Goal: Task Accomplishment & Management: Manage account settings

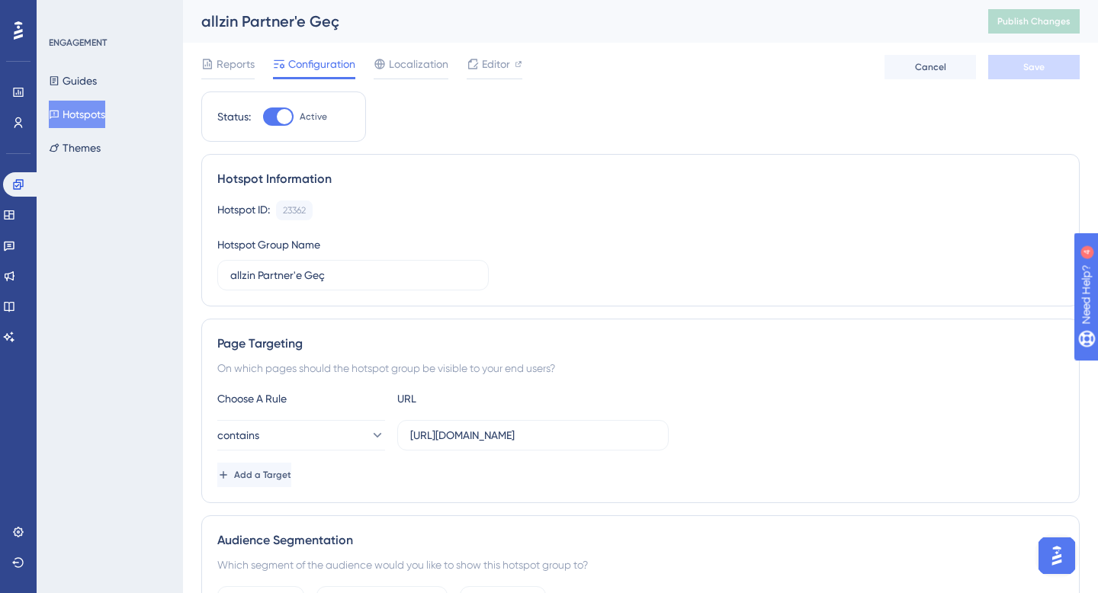
click at [200, 66] on div "Performance Users Engagement Widgets Feedback Product Updates Knowledge Base AI…" at bounding box center [640, 570] width 915 height 1141
click at [227, 63] on span "Reports" at bounding box center [236, 64] width 38 height 18
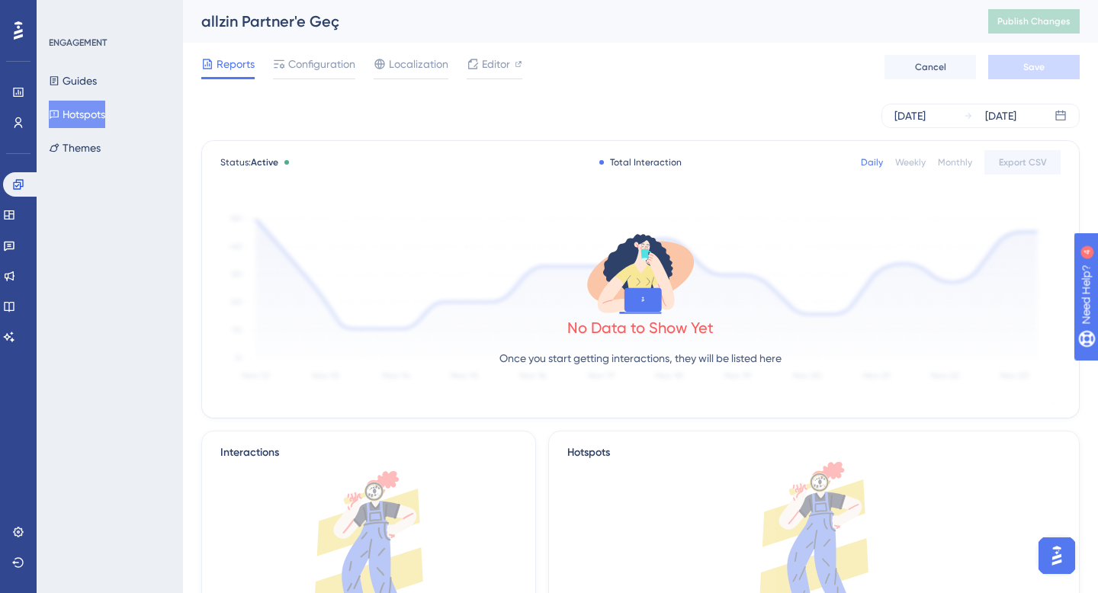
click at [95, 116] on button "Hotspots" at bounding box center [77, 114] width 56 height 27
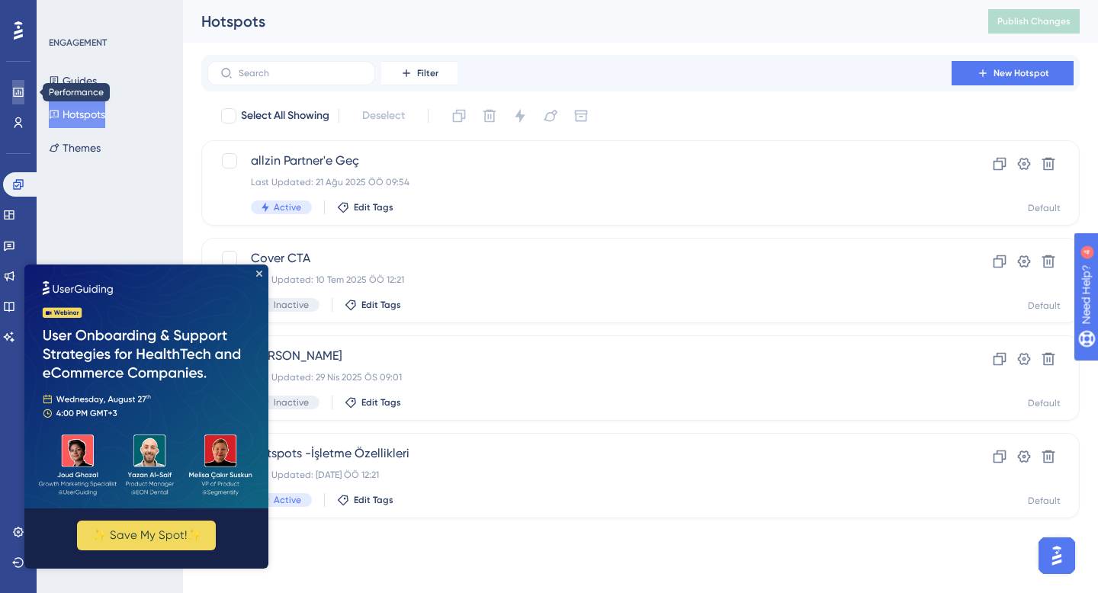
click at [24, 96] on icon at bounding box center [18, 92] width 12 height 12
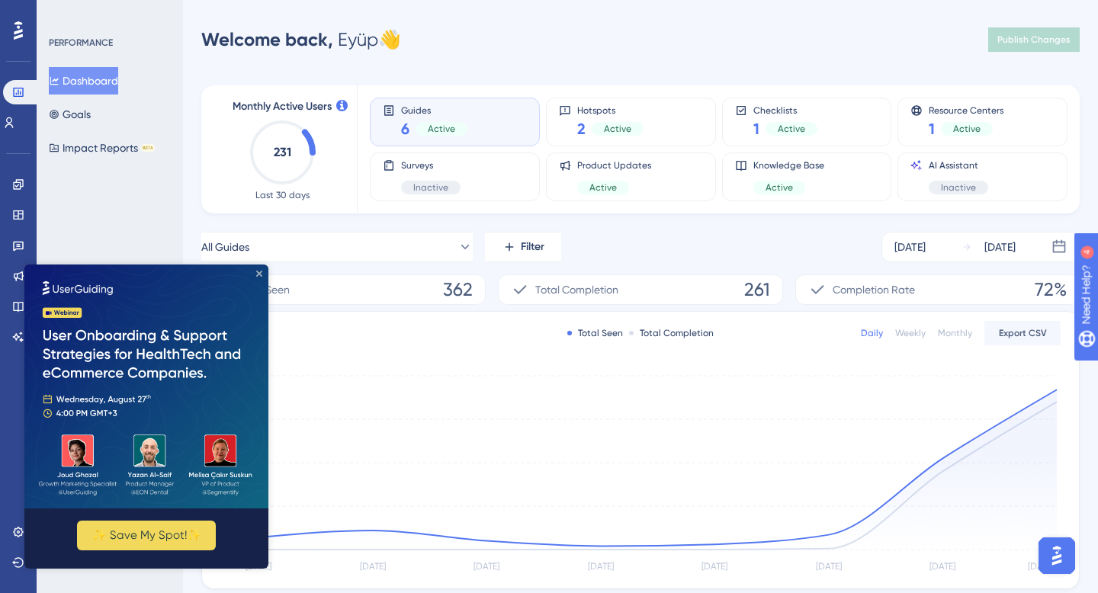
click at [259, 272] on icon "Close Preview" at bounding box center [259, 274] width 6 height 6
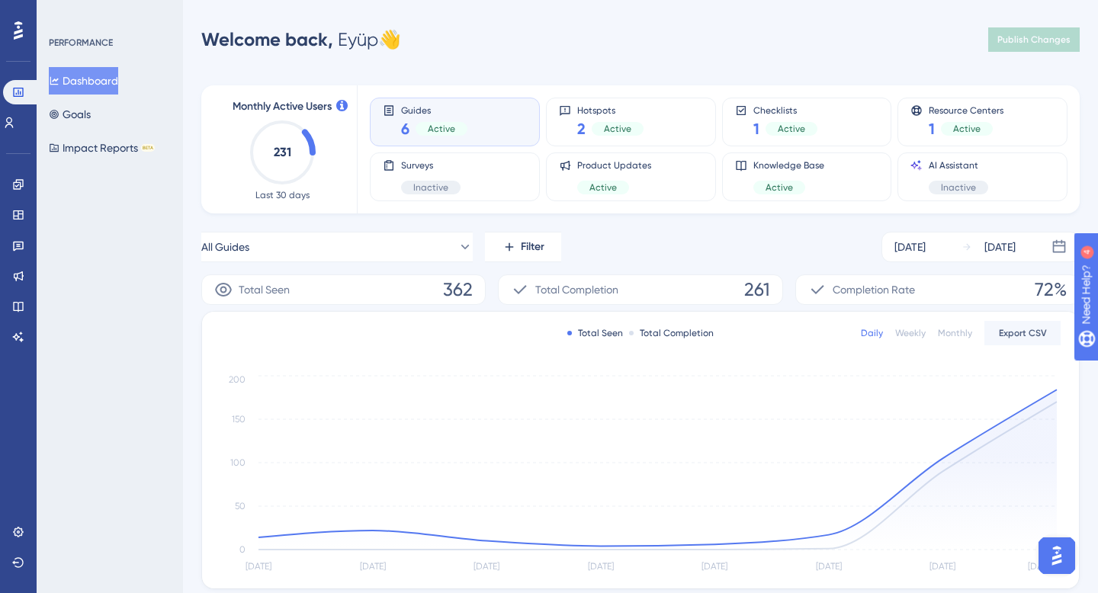
click at [668, 55] on div "Performance Users Engagement Widgets Feedback Product Updates Knowledge Base AI…" at bounding box center [640, 464] width 915 height 881
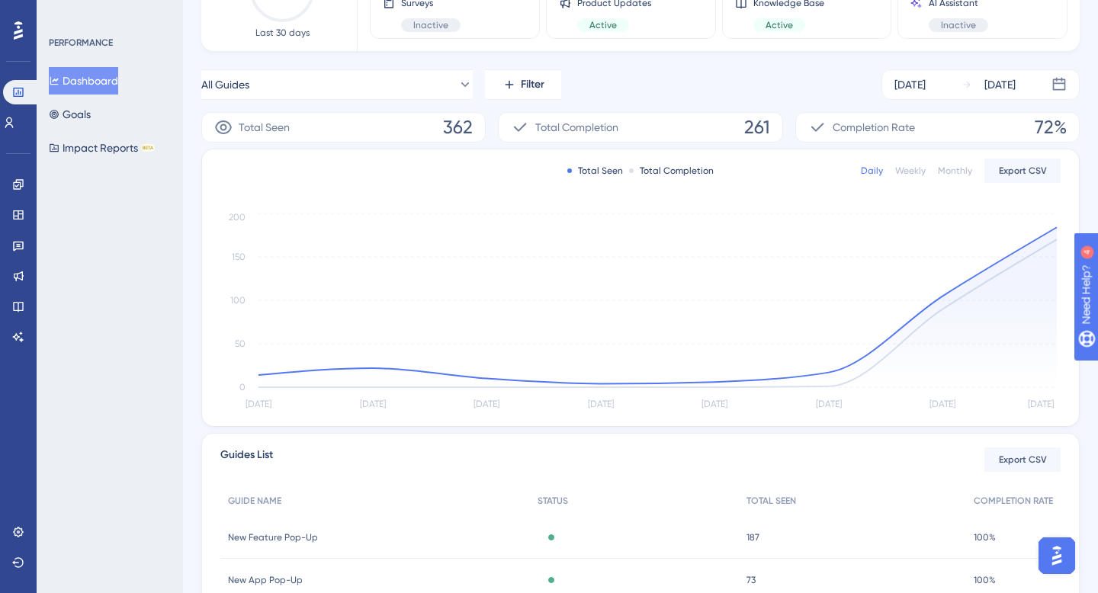
scroll to position [336, 0]
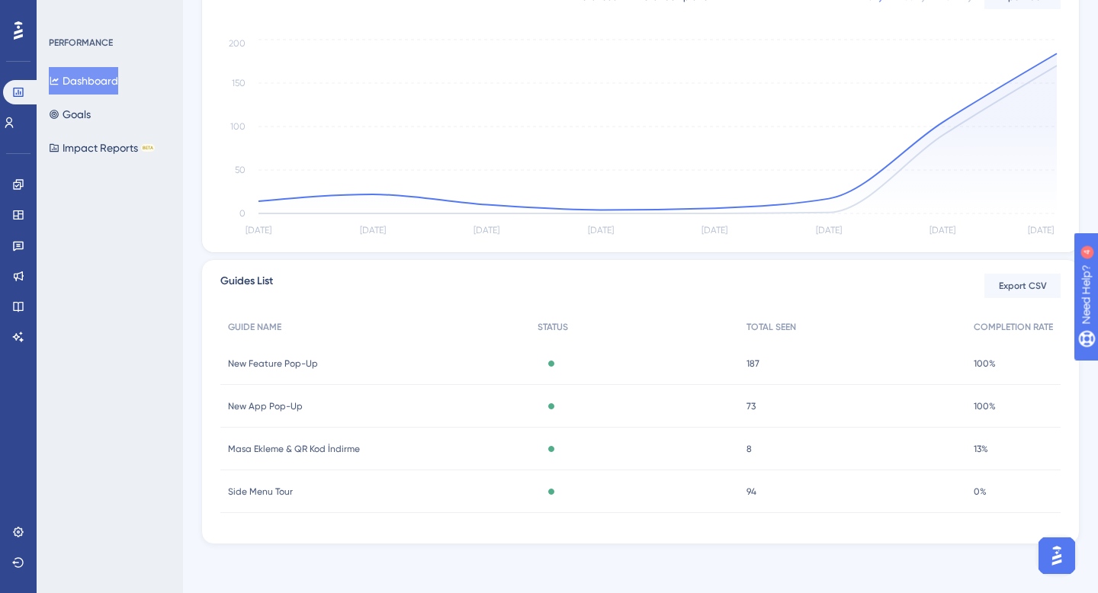
click at [625, 412] on div "Active" at bounding box center [634, 406] width 208 height 43
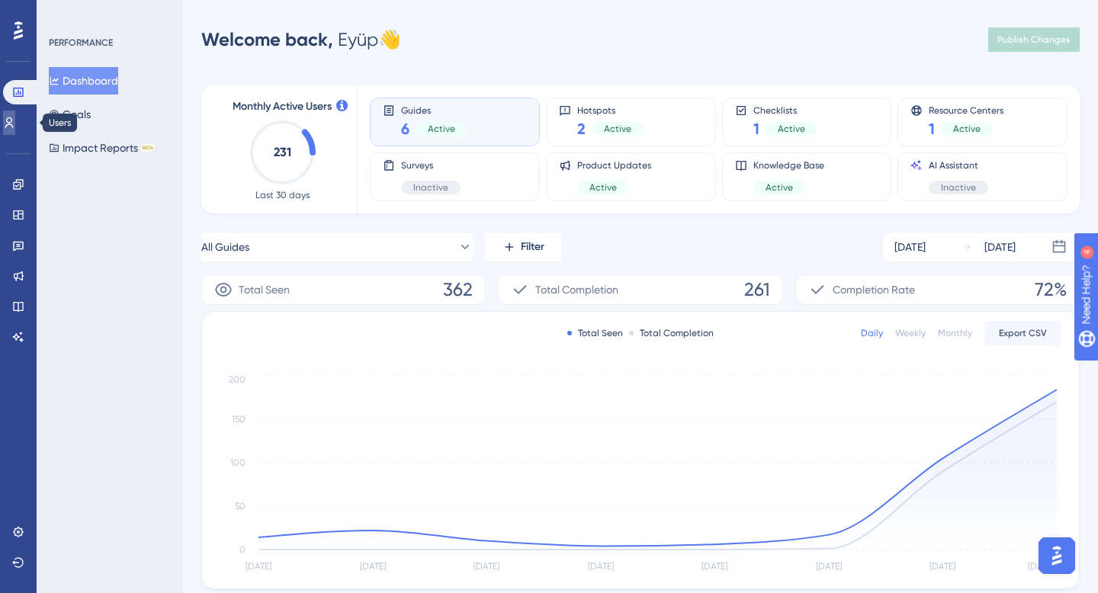
click at [15, 120] on link at bounding box center [9, 123] width 12 height 24
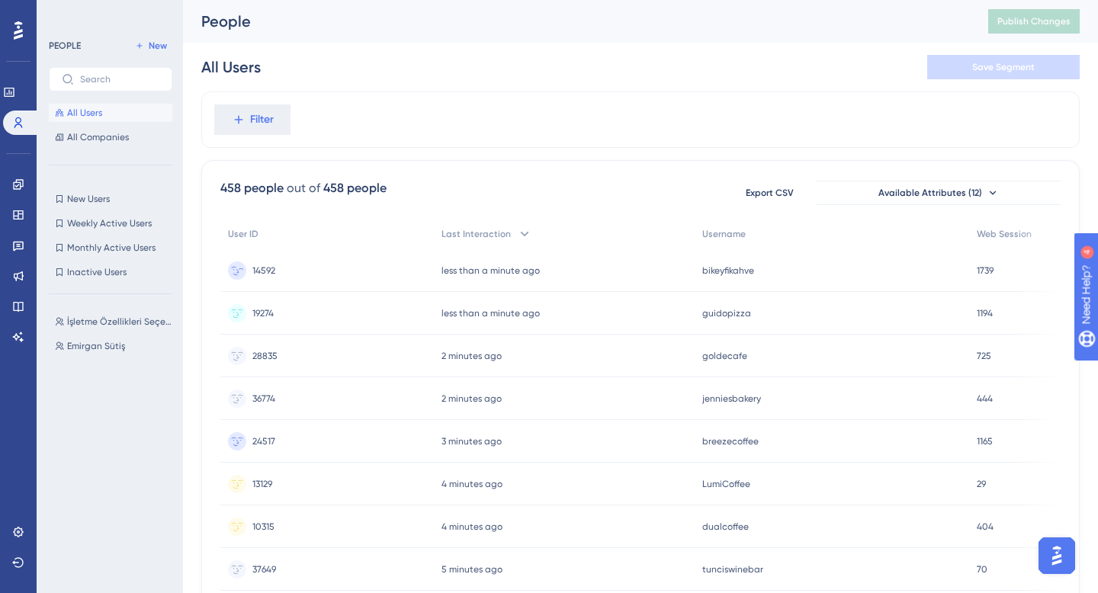
click at [592, 269] on div "less than a minute ago [DATE] 11:09" at bounding box center [564, 270] width 261 height 43
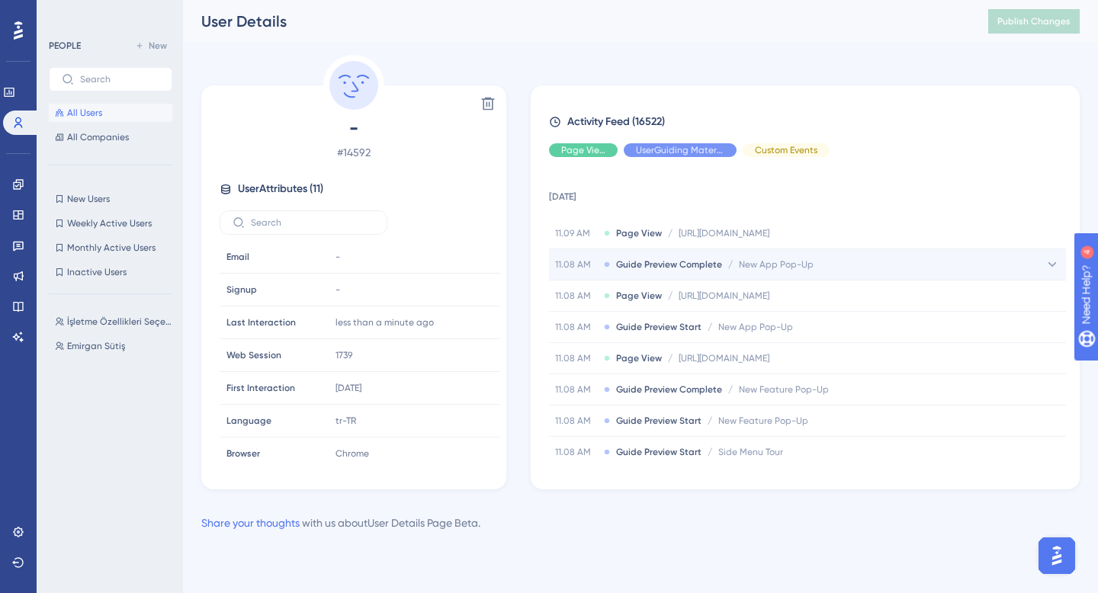
click at [660, 265] on span "Guide Preview Complete" at bounding box center [669, 264] width 106 height 12
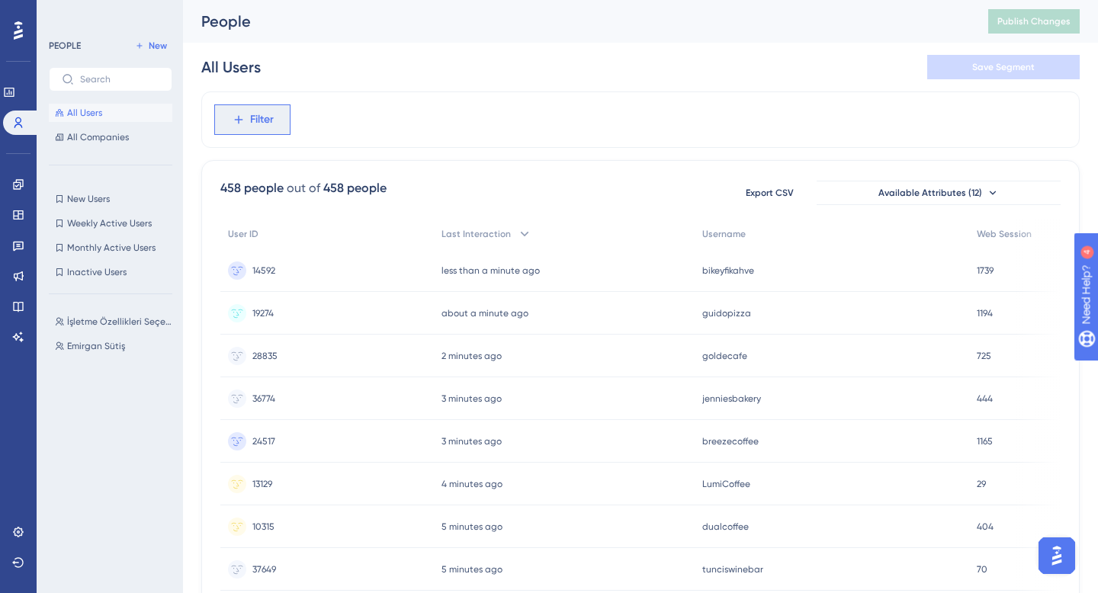
click at [245, 107] on button "Filter" at bounding box center [252, 119] width 76 height 30
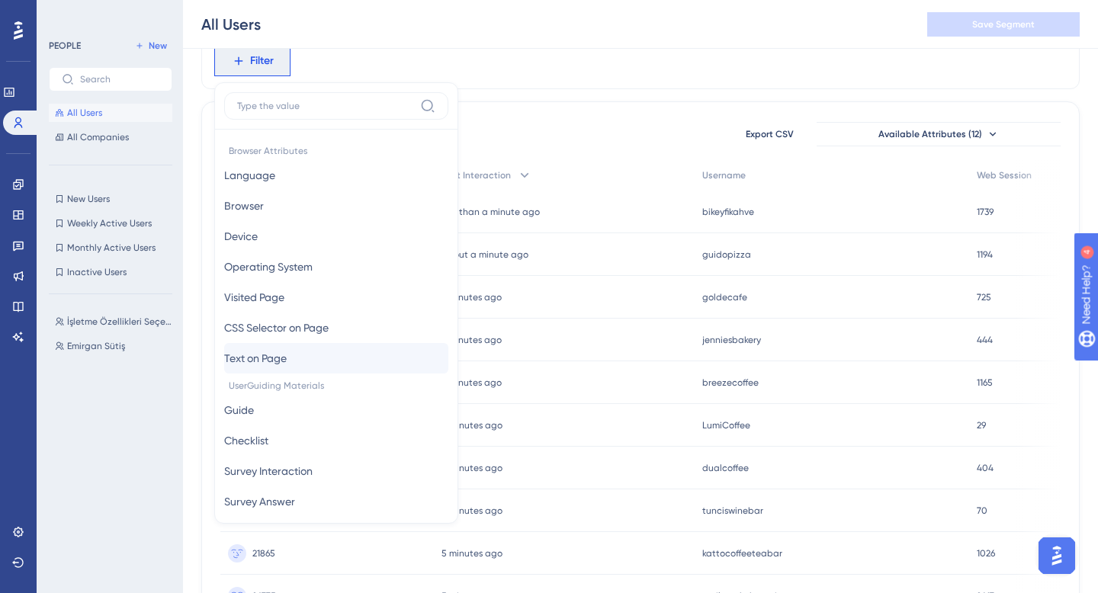
scroll to position [51, 0]
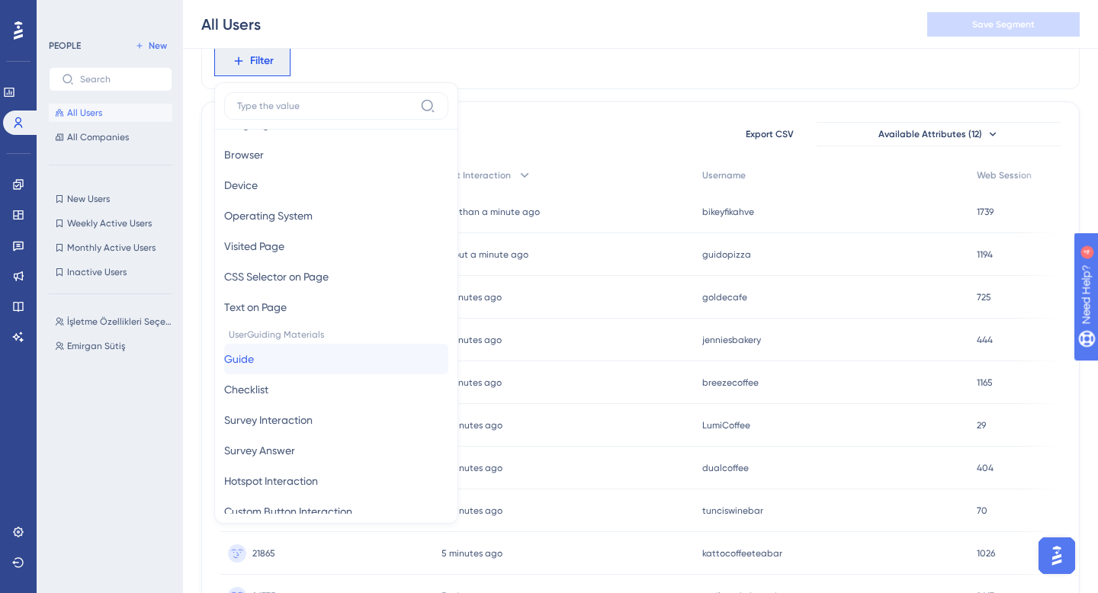
click at [270, 361] on button "Guide Guide" at bounding box center [336, 359] width 224 height 30
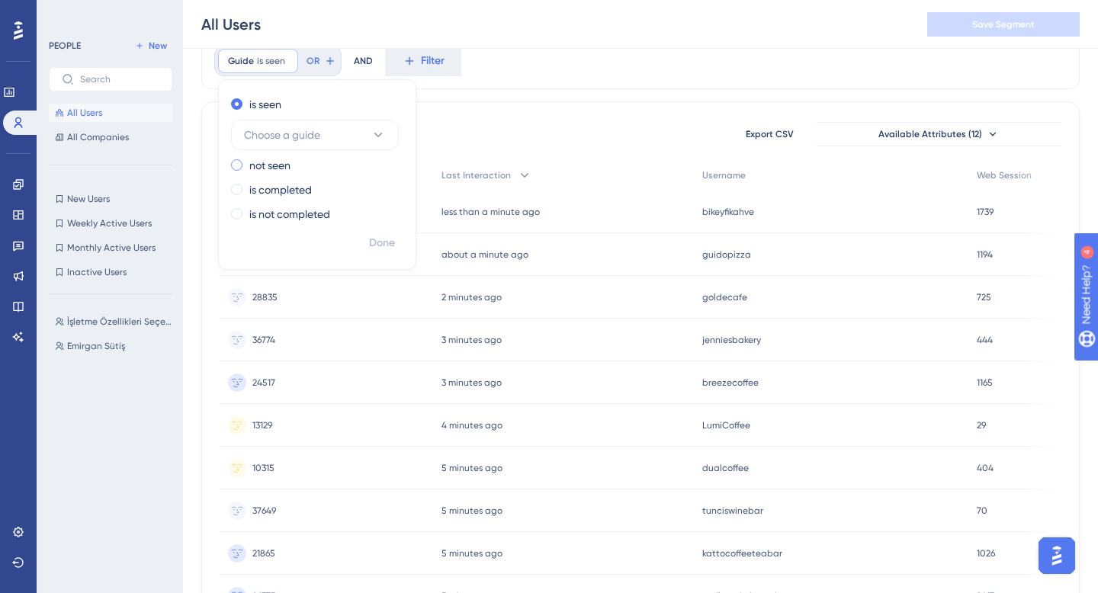
click at [273, 160] on label "not seen" at bounding box center [269, 165] width 41 height 18
click at [312, 159] on span "Choose a guide" at bounding box center [282, 159] width 76 height 18
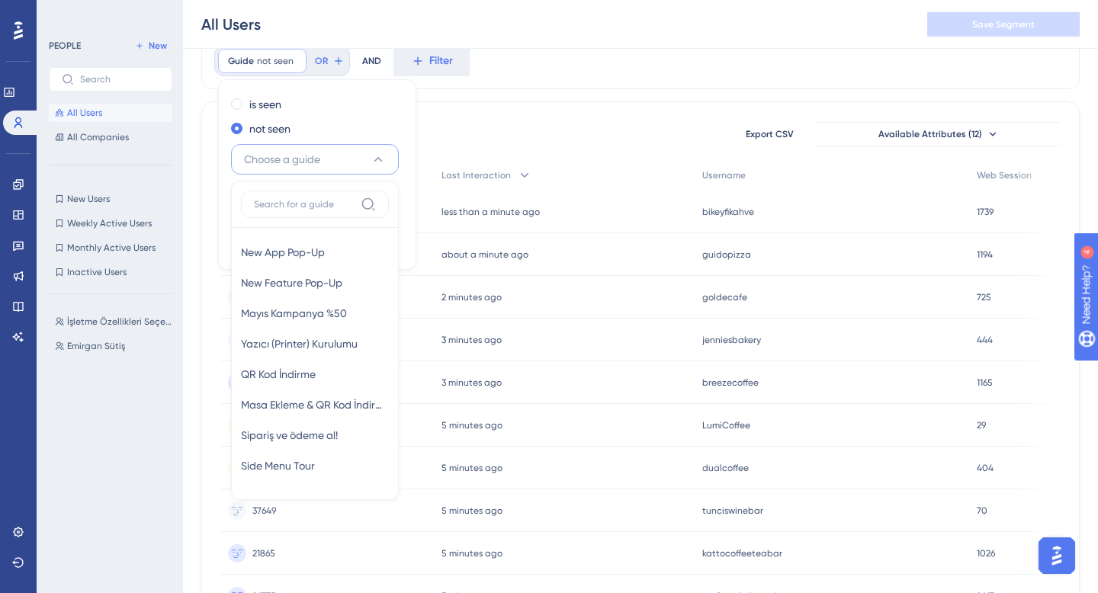
scroll to position [108, 0]
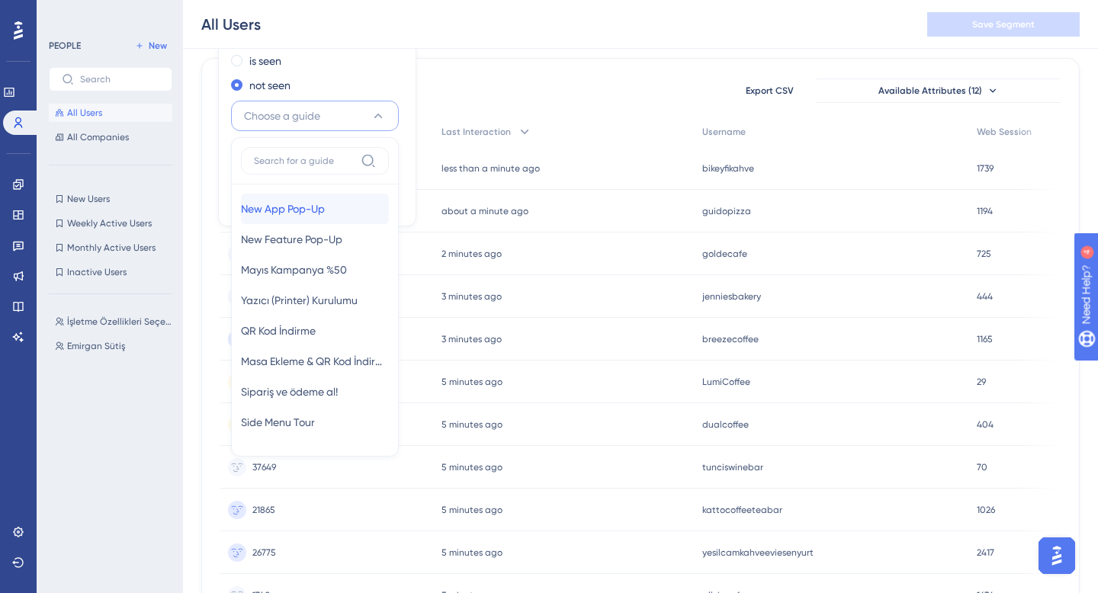
click at [311, 208] on span "New App Pop-Up" at bounding box center [283, 209] width 84 height 18
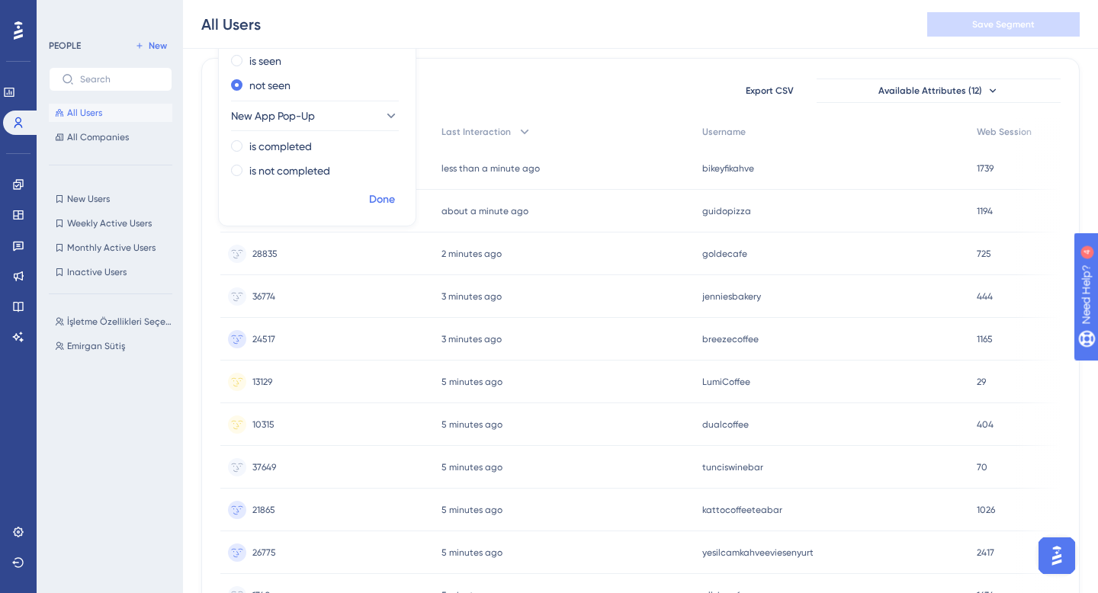
click at [386, 199] on span "Done" at bounding box center [382, 200] width 26 height 18
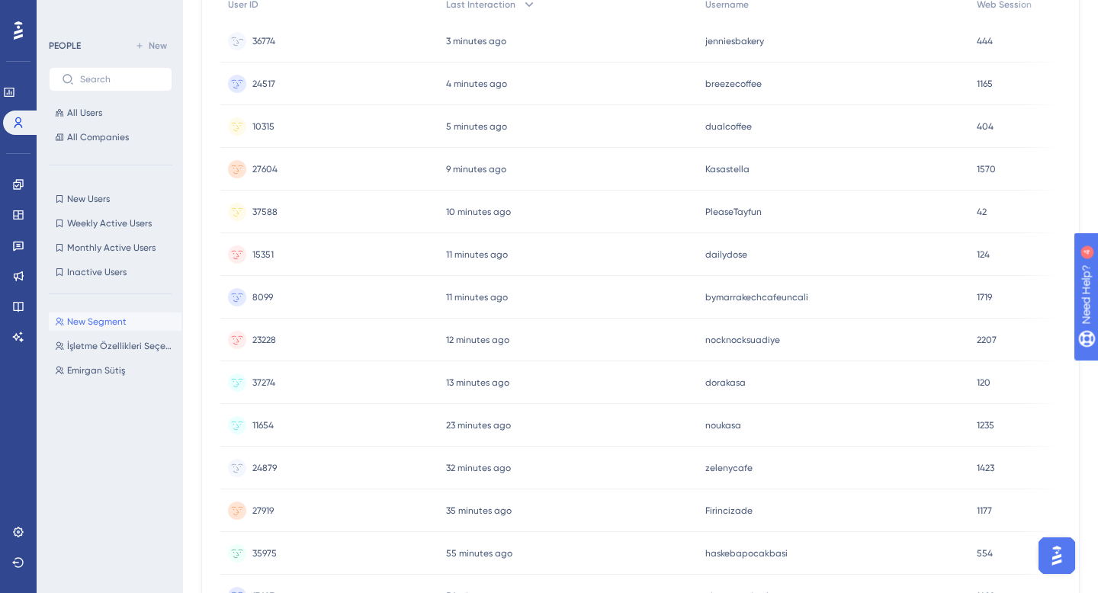
scroll to position [0, 0]
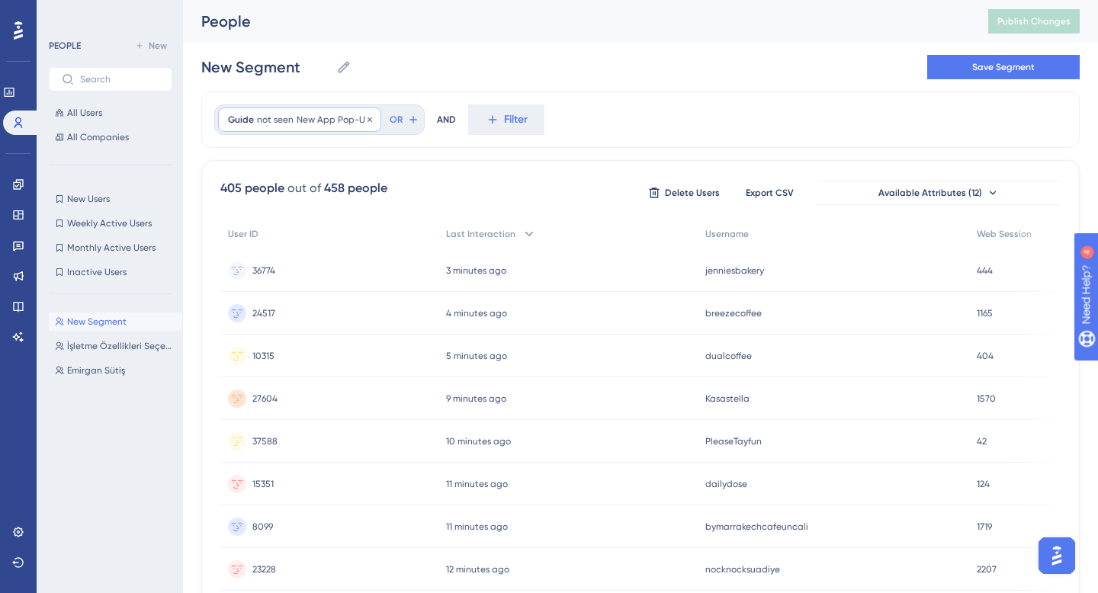
click at [328, 119] on span "New App Pop-Up" at bounding box center [334, 120] width 75 height 12
click at [270, 166] on label "is seen" at bounding box center [265, 163] width 32 height 18
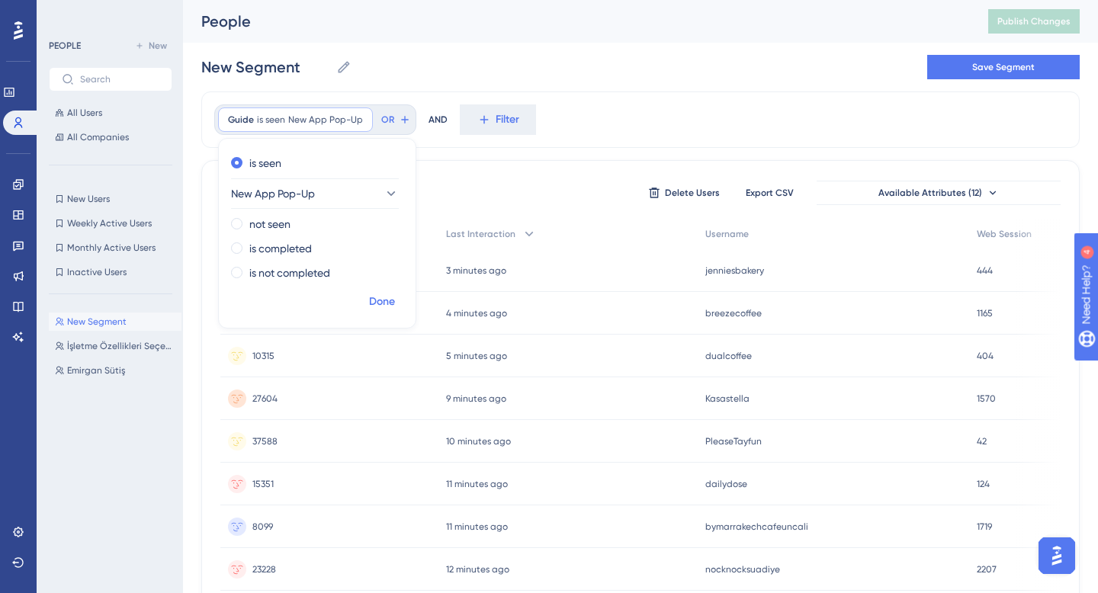
click at [378, 300] on span "Done" at bounding box center [382, 302] width 26 height 18
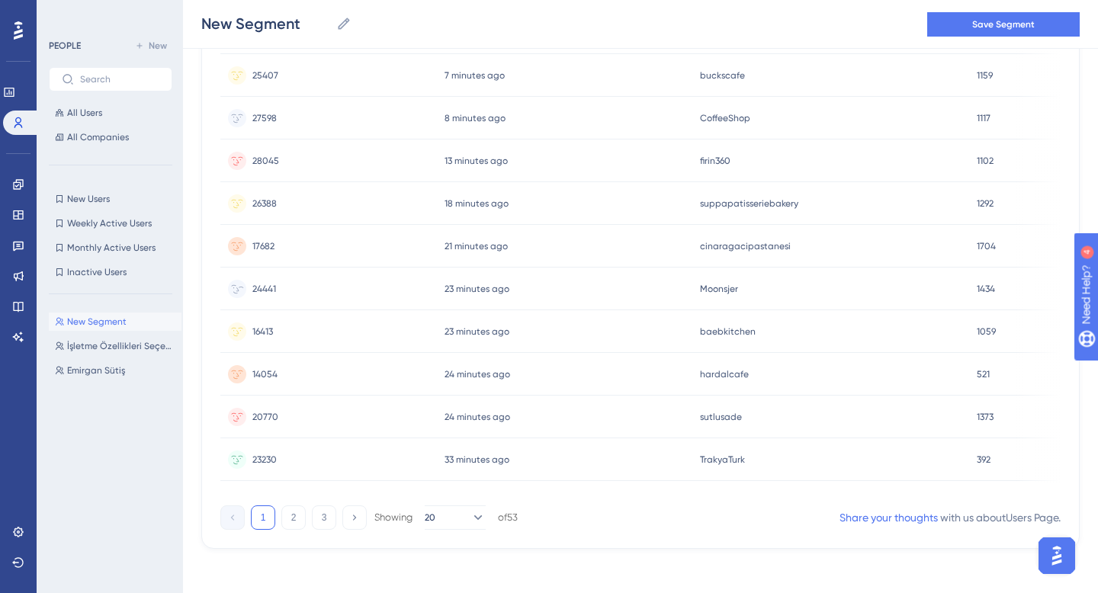
scroll to position [638, 0]
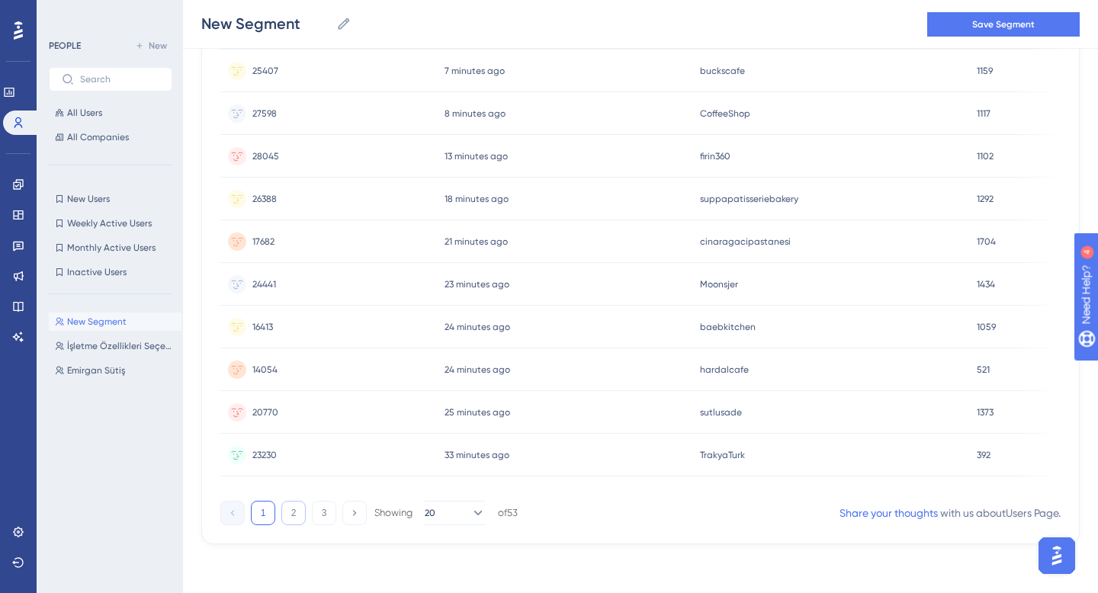
click at [300, 513] on button "2" at bounding box center [293, 513] width 24 height 24
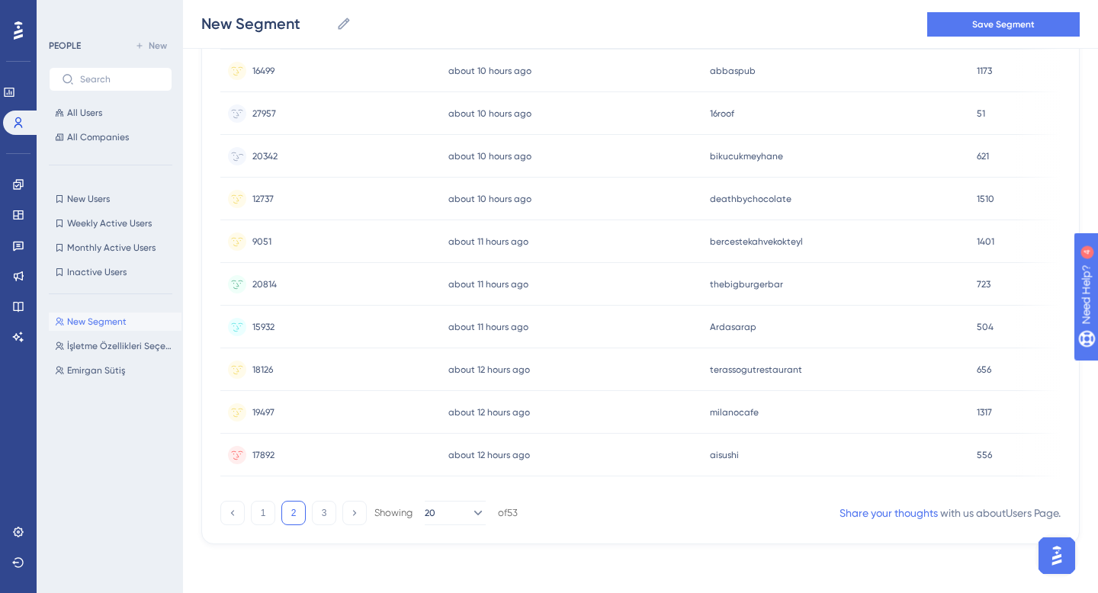
click at [694, 159] on div "about 10 hours ago [DATE] 01:09" at bounding box center [571, 156] width 261 height 43
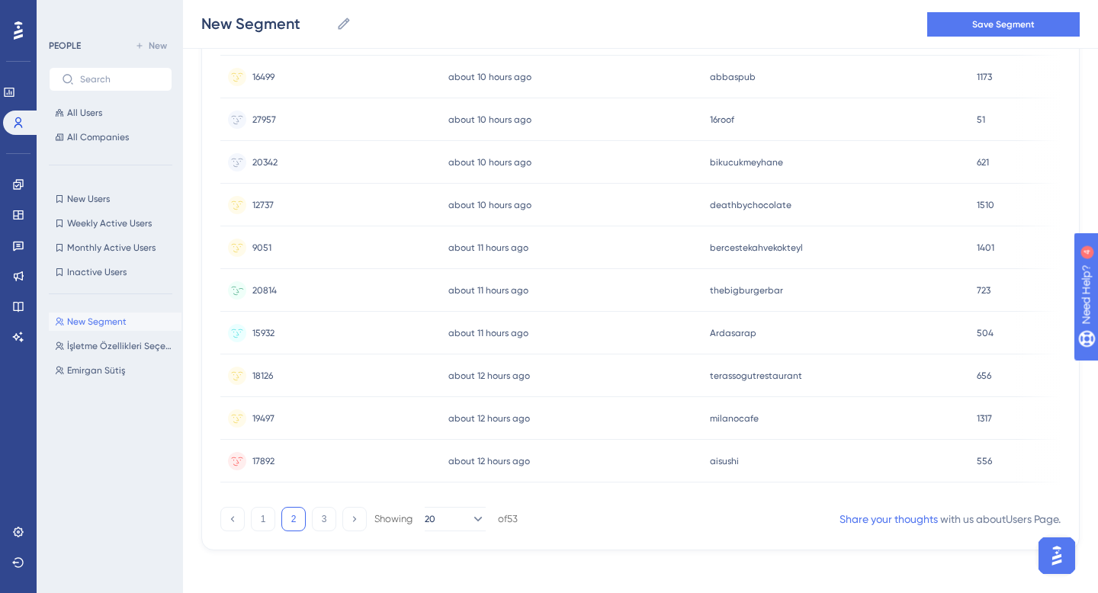
scroll to position [638, 0]
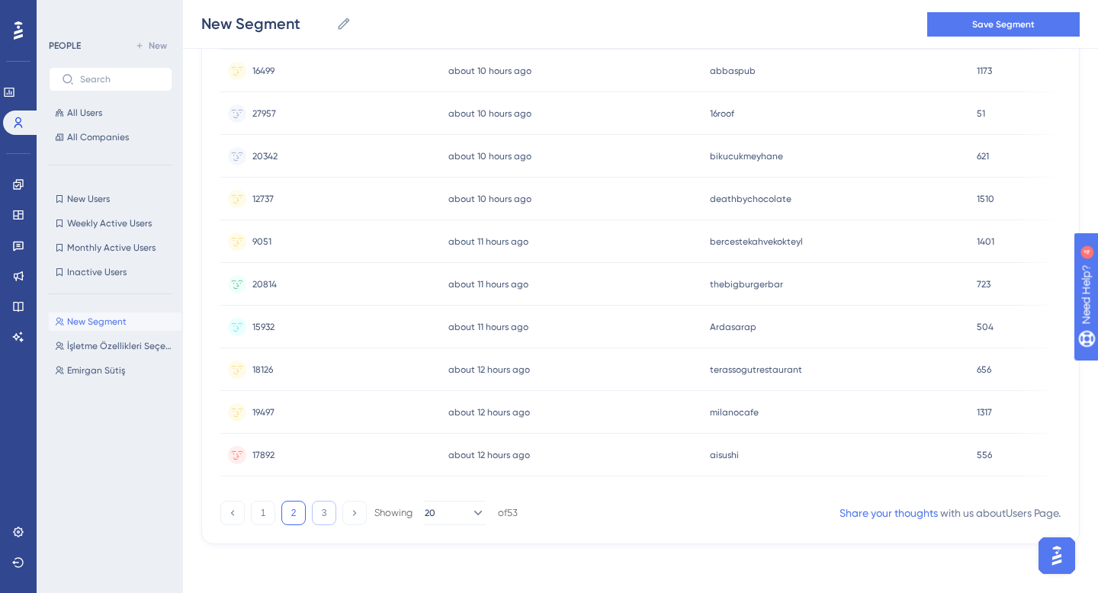
click at [319, 517] on button "3" at bounding box center [324, 513] width 24 height 24
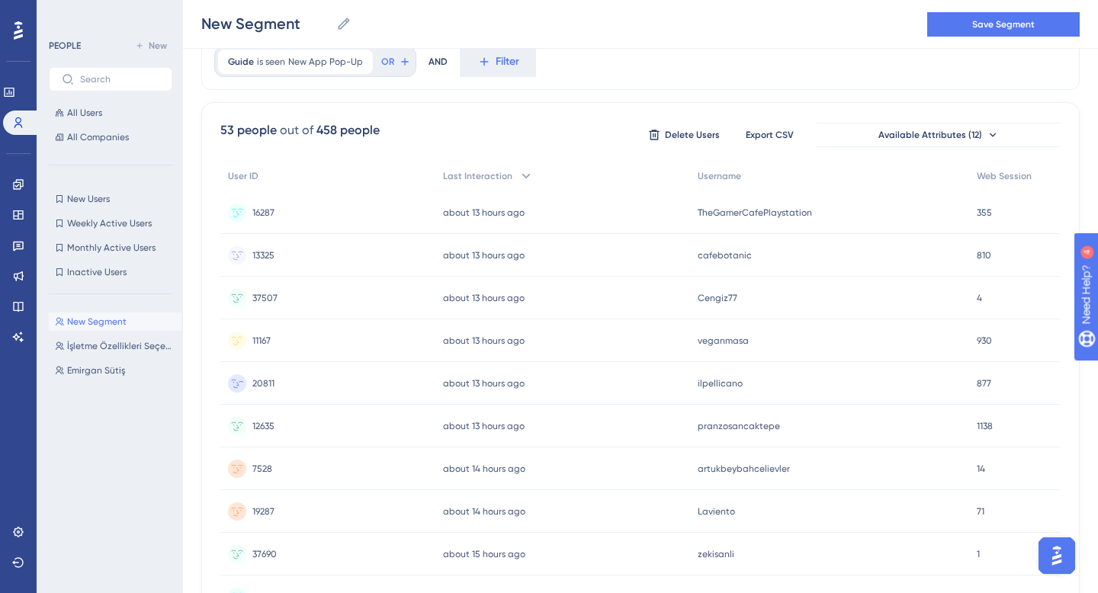
scroll to position [0, 0]
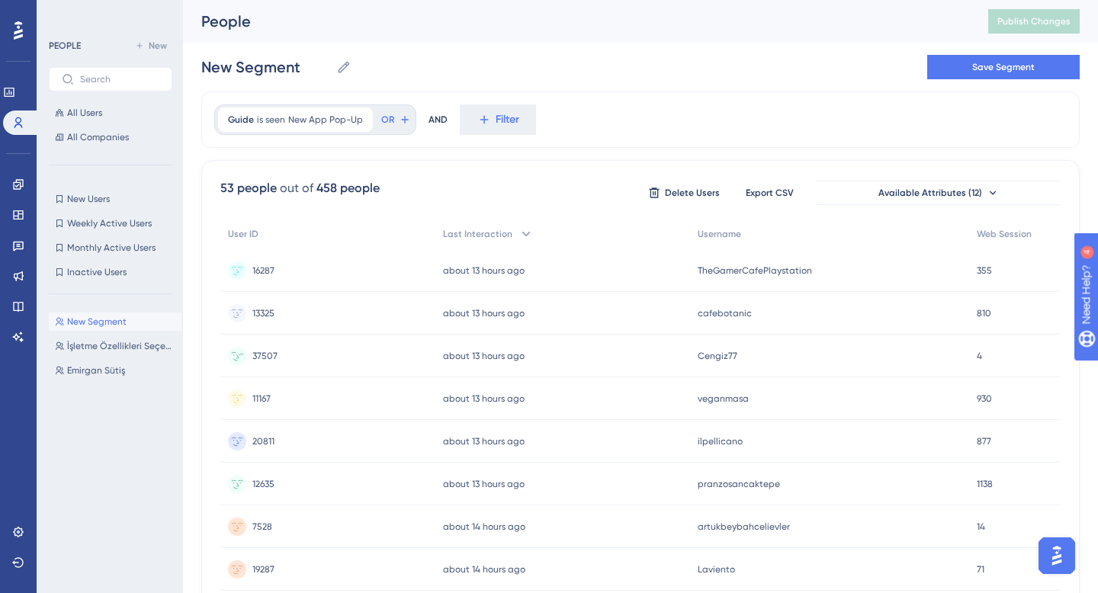
click at [531, 359] on div "about 13 hours ago [DATE] 22:22" at bounding box center [562, 356] width 255 height 43
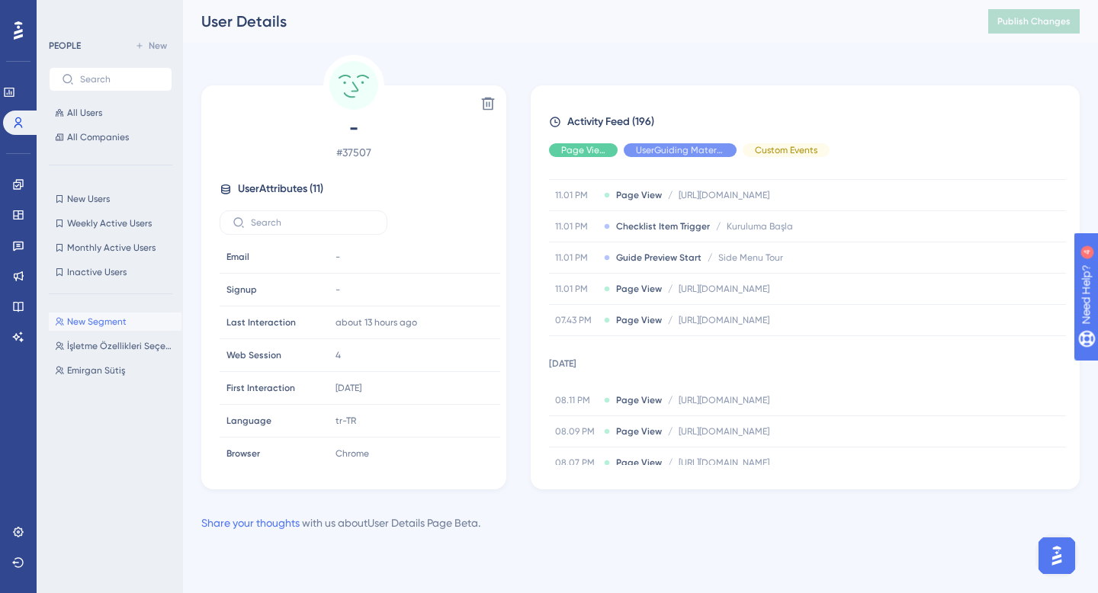
scroll to position [326, 0]
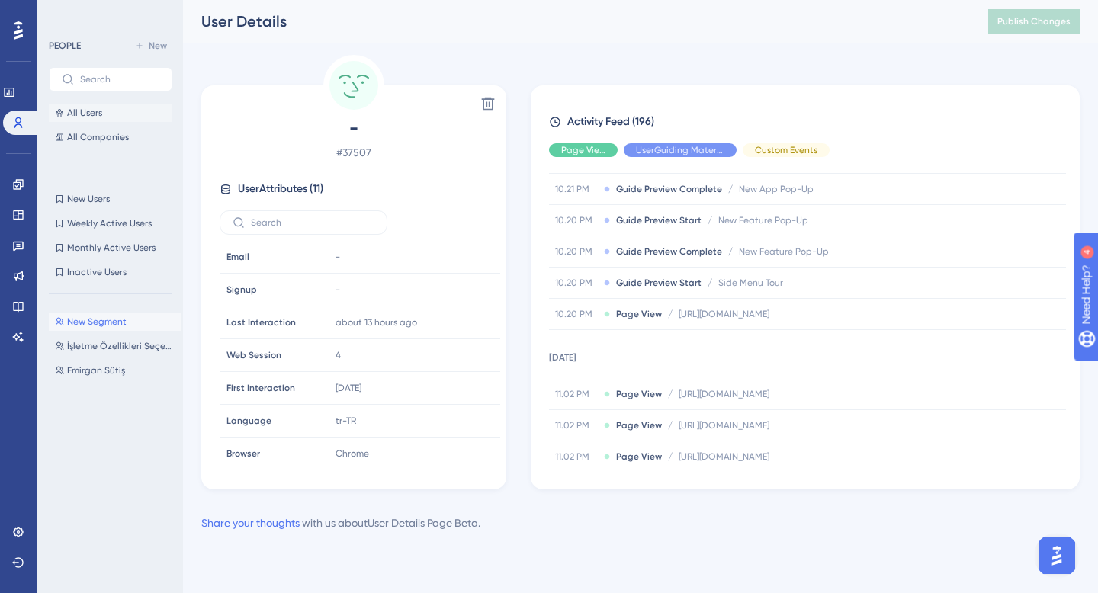
click at [89, 113] on span "All Users" at bounding box center [84, 113] width 35 height 12
click at [91, 320] on span "New Segment" at bounding box center [96, 322] width 59 height 12
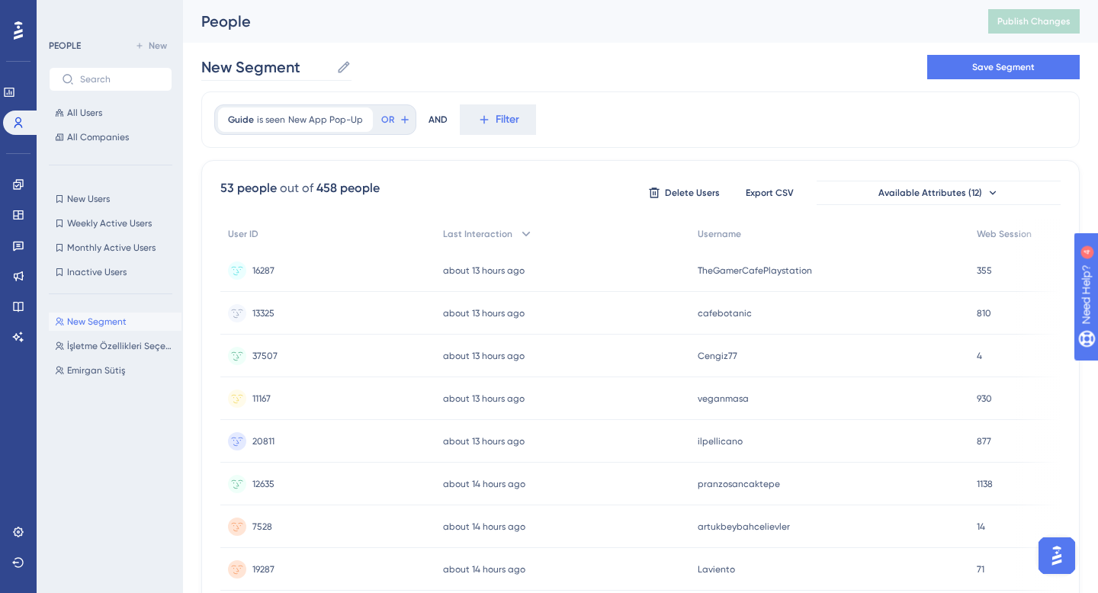
click at [341, 67] on icon at bounding box center [343, 66] width 11 height 11
click at [330, 67] on input "New Segment" at bounding box center [265, 66] width 129 height 21
drag, startPoint x: 319, startPoint y: 68, endPoint x: 188, endPoint y: 68, distance: 130.4
click at [188, 68] on div "Performance Users Engagement Widgets Feedback Product Updates Knowledge Base AI…" at bounding box center [640, 448] width 915 height 897
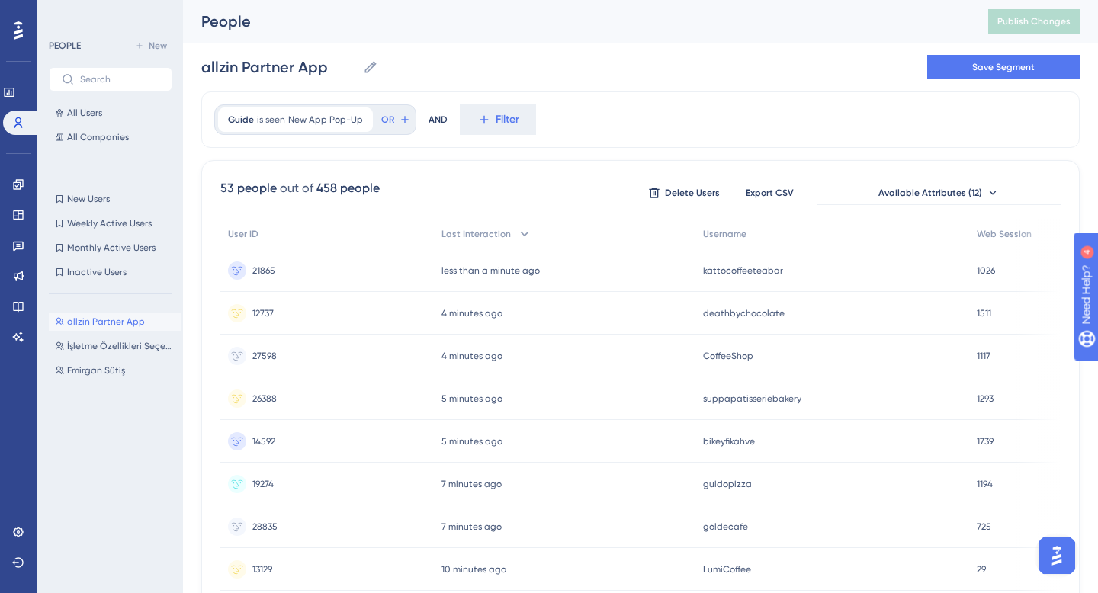
click at [515, 69] on div "allzin Partner App allzin Partner App Save Segment" at bounding box center [640, 67] width 878 height 49
click at [310, 127] on div "Guide is seen New App Pop-Up New App Pop-Up Remove" at bounding box center [295, 119] width 155 height 24
click at [580, 101] on div "Guide is seen New App Pop-Up New App Pop-Up Remove is seen New App Pop-Up not s…" at bounding box center [640, 119] width 878 height 56
click at [93, 332] on div "allzin Partner App allzin Partner App İşletme Özellikleri Seçenler İşletme Özel…" at bounding box center [115, 435] width 133 height 259
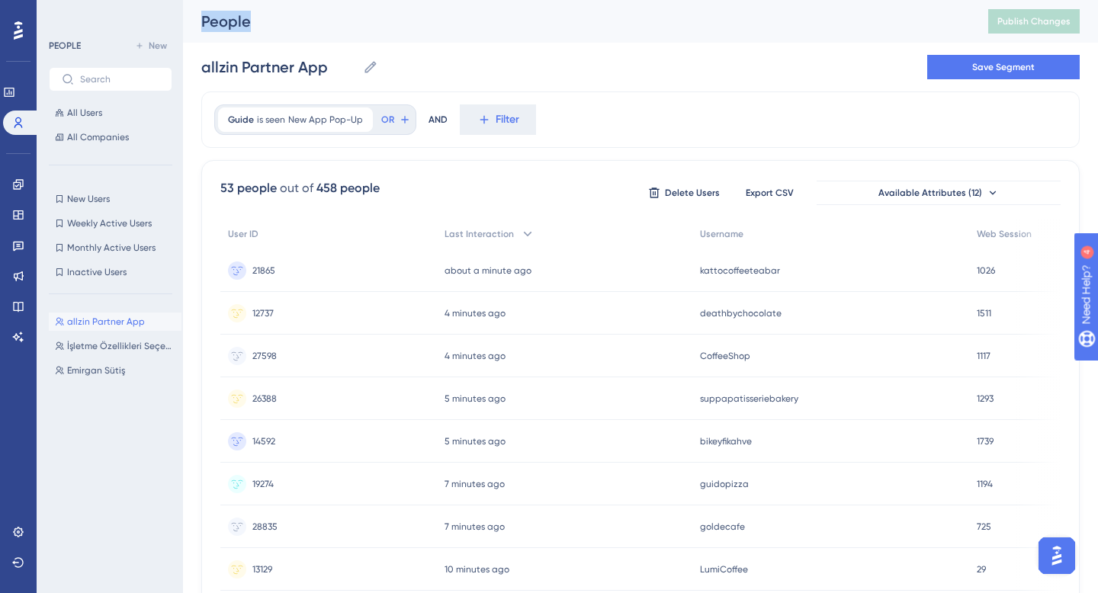
click at [93, 332] on div "allzin Partner App allzin Partner App İşletme Özellikleri Seçenler İşletme Özel…" at bounding box center [115, 435] width 133 height 259
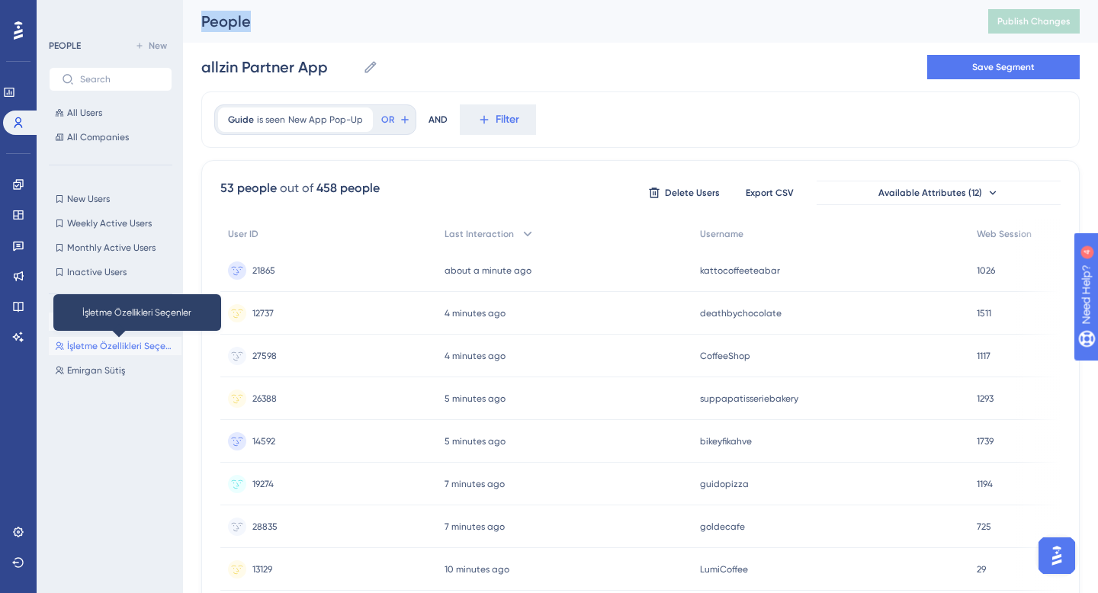
click at [116, 345] on span "İşletme Özellikleri Seçenler" at bounding box center [121, 346] width 108 height 12
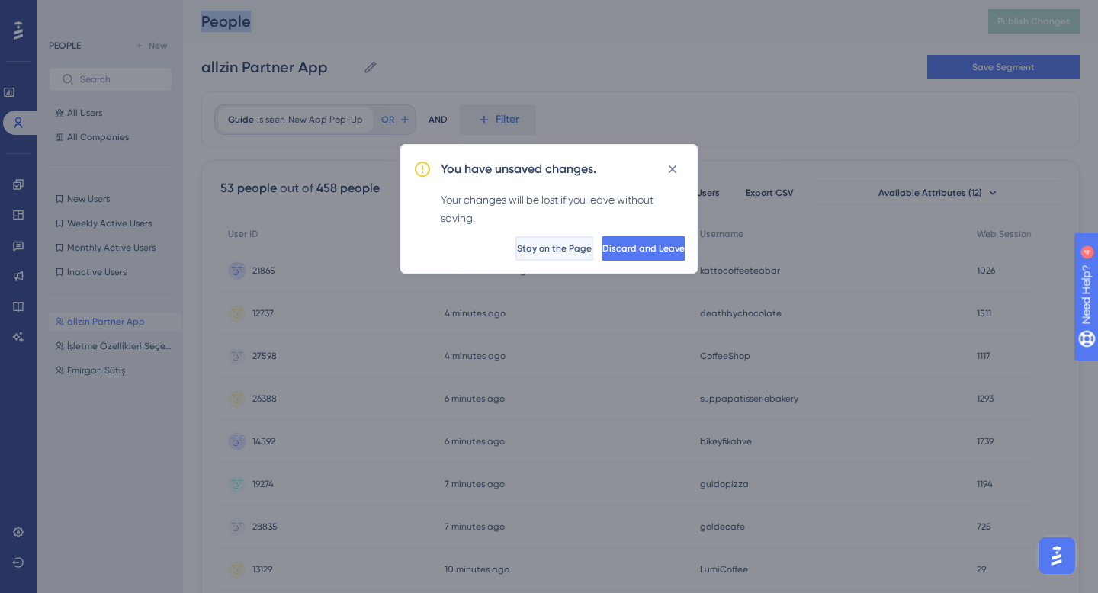
click at [517, 251] on span "Stay on the Page" at bounding box center [554, 248] width 75 height 12
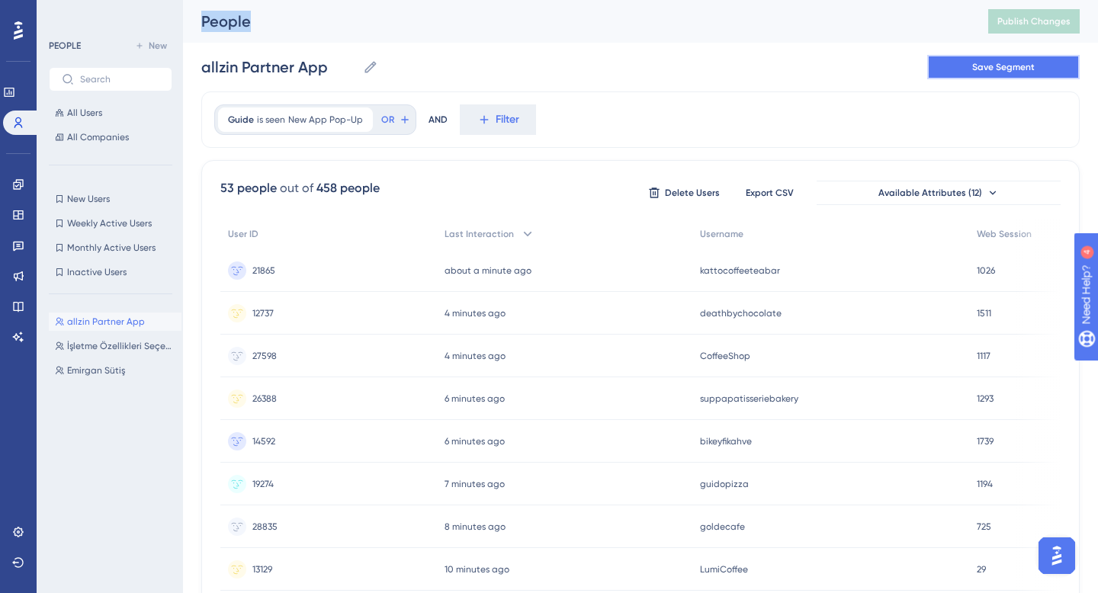
click at [972, 73] on button "Save Segment" at bounding box center [1003, 67] width 152 height 24
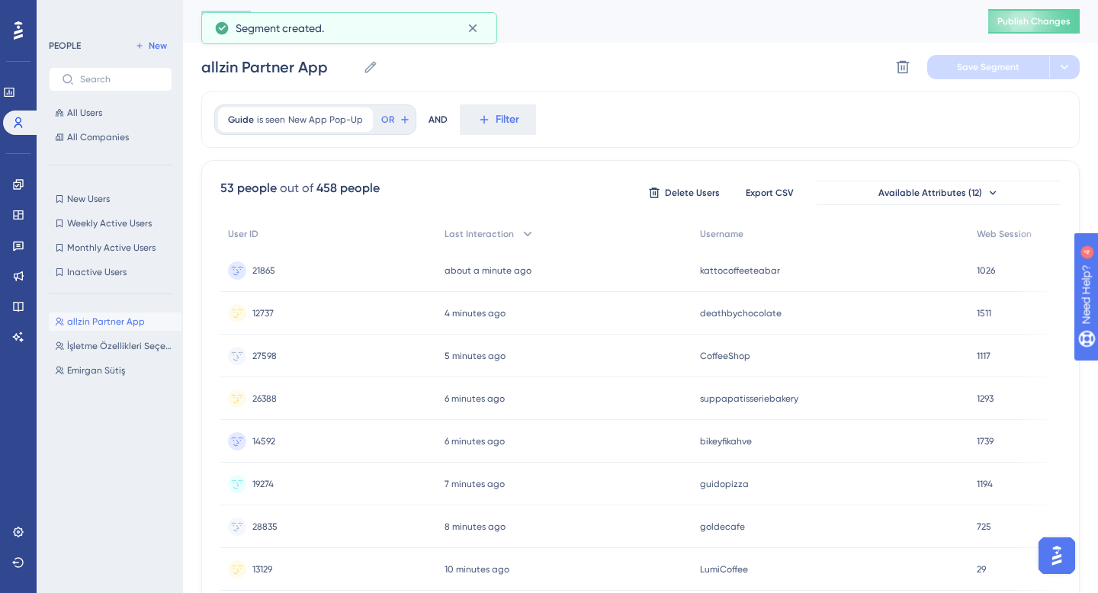
click at [652, 101] on div "Guide is seen New App Pop-Up New App Pop-Up Remove OR AND Filter" at bounding box center [640, 119] width 878 height 56
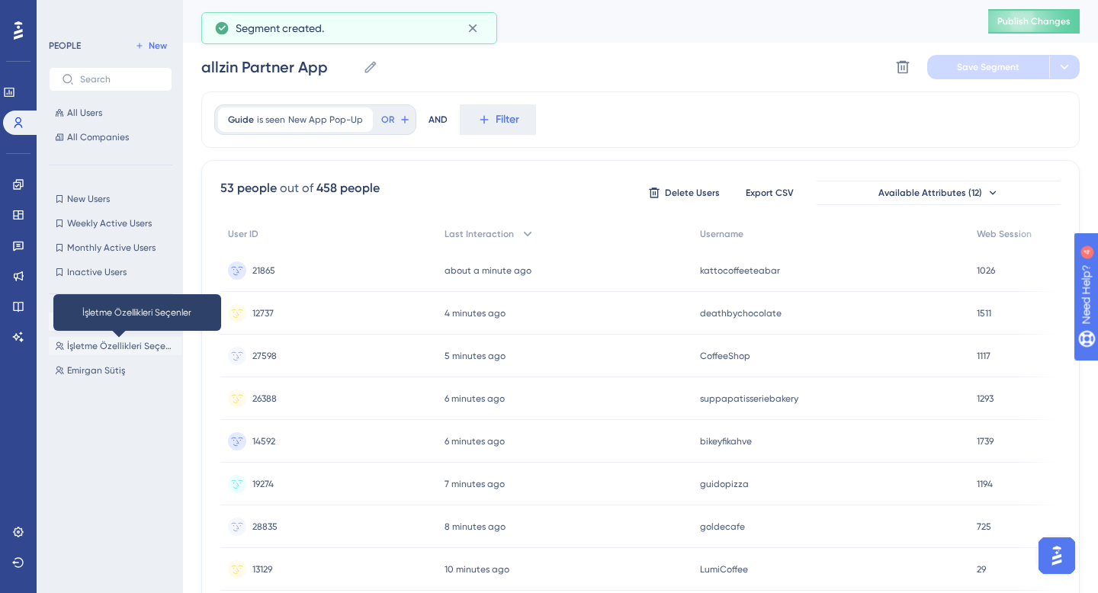
click at [104, 351] on span "İşletme Özellikleri Seçenler" at bounding box center [121, 346] width 108 height 12
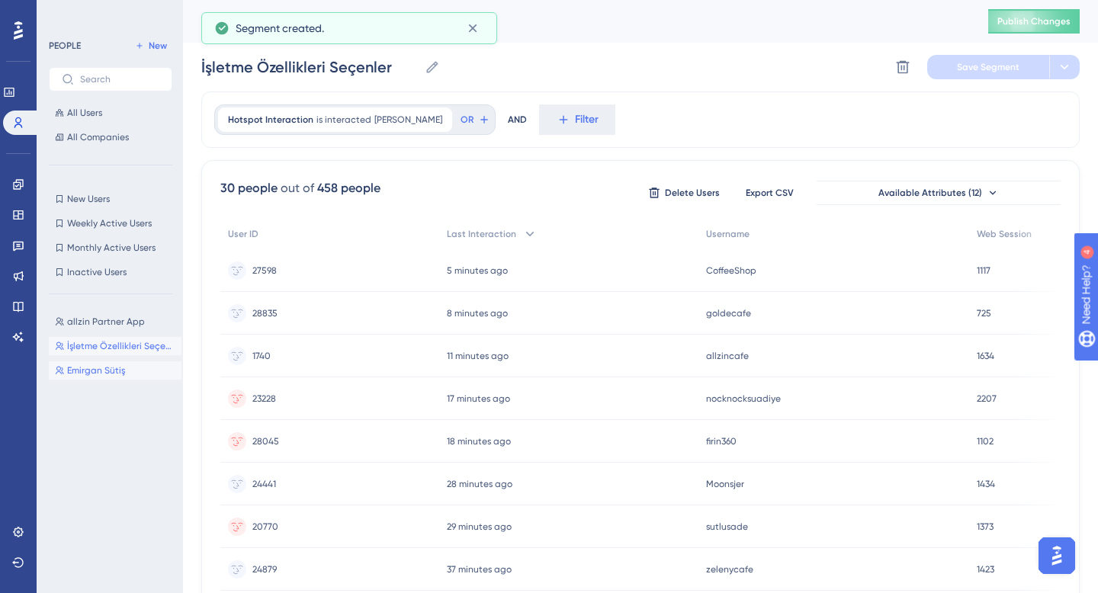
click at [104, 365] on span "Emirgan Sütiş" at bounding box center [96, 370] width 58 height 12
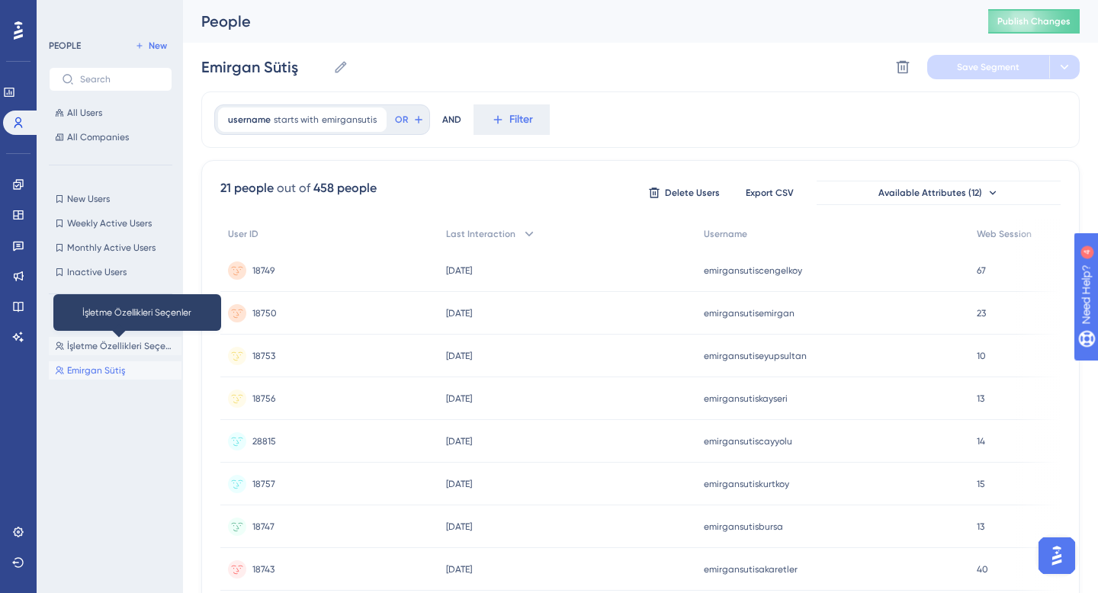
click at [105, 344] on span "İşletme Özellikleri Seçenler" at bounding box center [121, 346] width 108 height 12
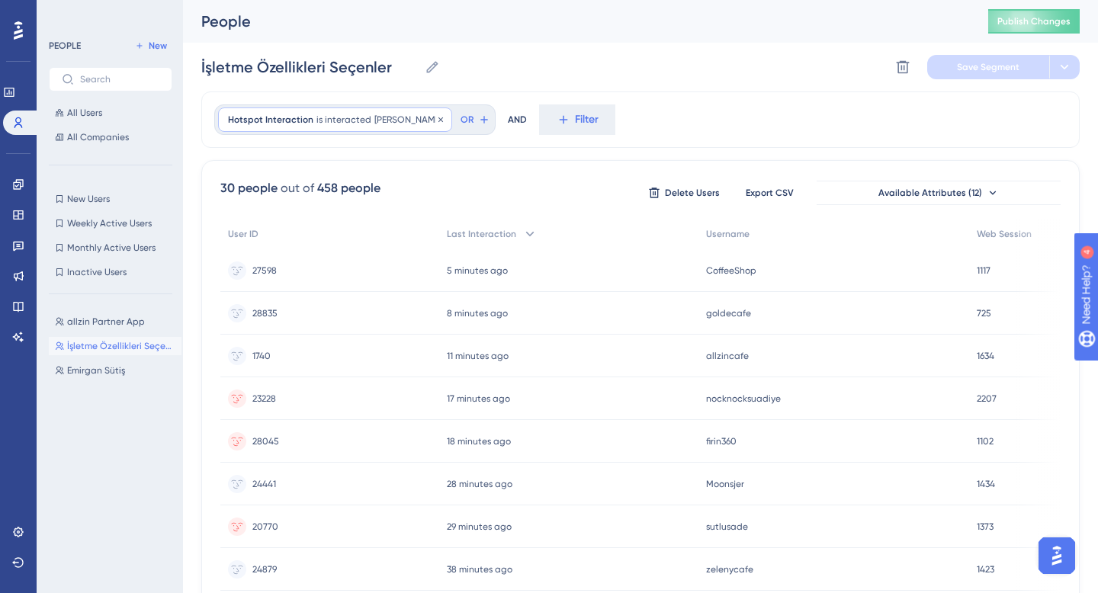
click at [355, 124] on span "is interacted" at bounding box center [343, 120] width 55 height 12
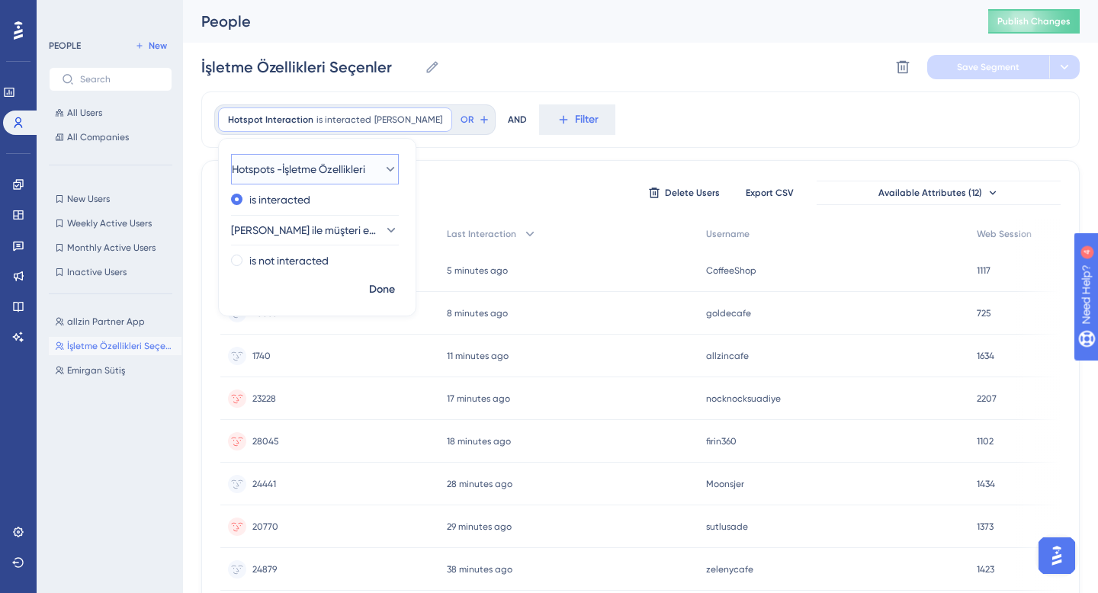
click at [383, 172] on icon at bounding box center [390, 169] width 15 height 15
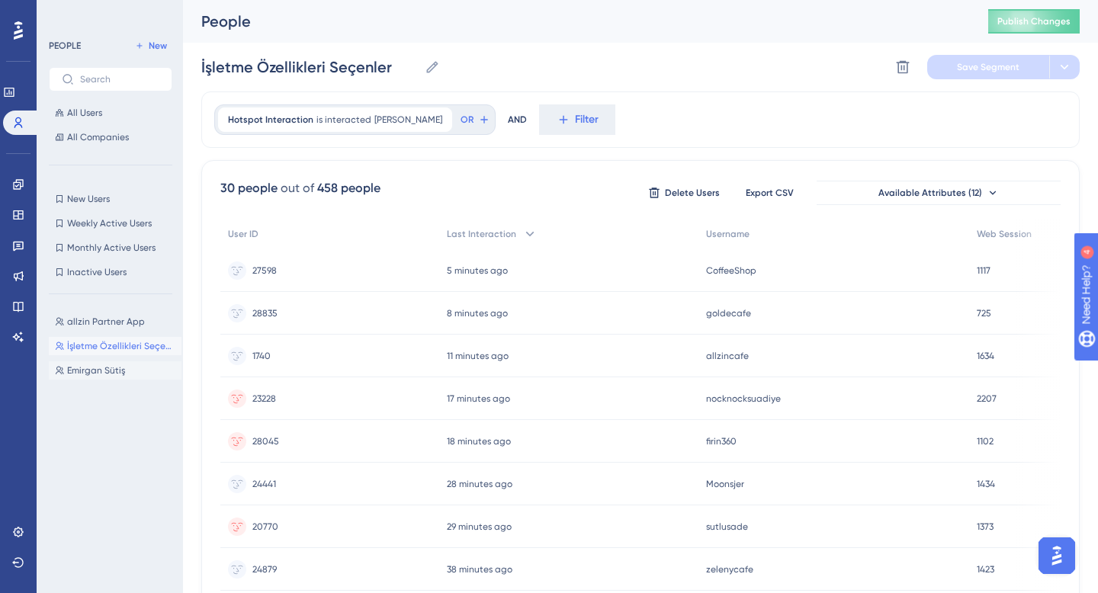
click at [92, 371] on span "Emirgan Sütiş" at bounding box center [96, 370] width 58 height 12
type input "Emirgan Sütiş"
